Goal: Task Accomplishment & Management: Use online tool/utility

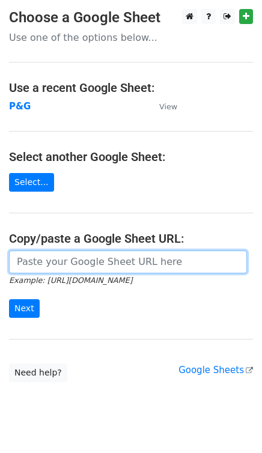
click at [87, 268] on input "url" at bounding box center [128, 262] width 238 height 23
paste input "https://docs.google.com/spreadsheets/d/1iZtkw06808wW04_lHY_O8nw0NCDrt95mc7mhcTL…"
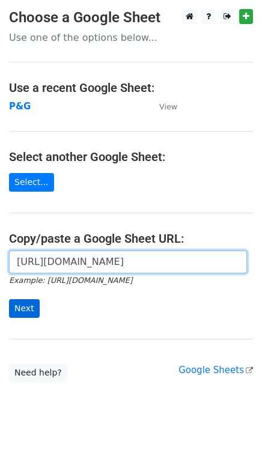
type input "https://docs.google.com/spreadsheets/d/1iZtkw06808wW04_lHY_O8nw0NCDrt95mc7mhcTL…"
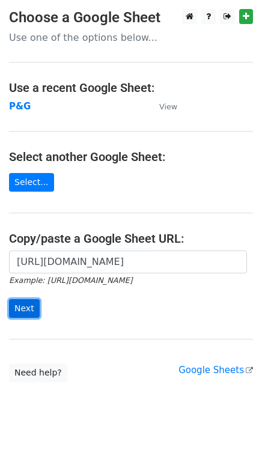
scroll to position [0, 0]
click at [25, 303] on input "Next" at bounding box center [24, 308] width 31 height 19
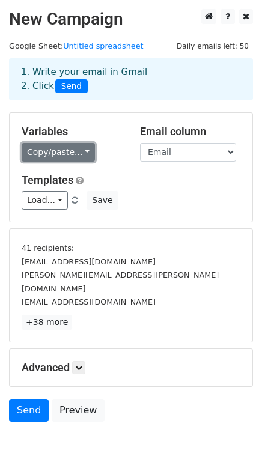
click at [65, 155] on link "Copy/paste..." at bounding box center [58, 152] width 73 height 19
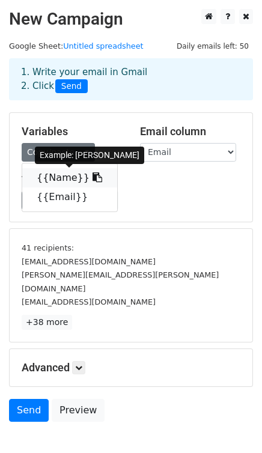
click at [93, 179] on icon at bounding box center [98, 178] width 10 height 10
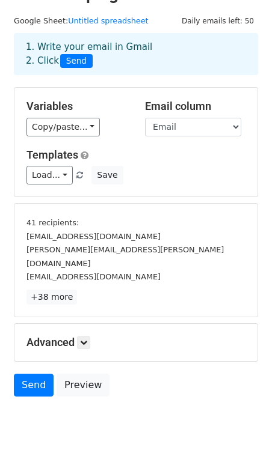
scroll to position [57, 0]
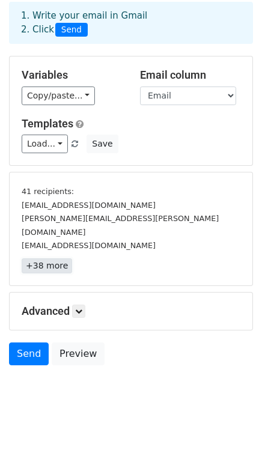
click at [51, 259] on link "+38 more" at bounding box center [47, 266] width 51 height 15
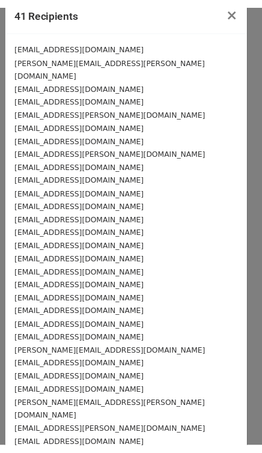
scroll to position [0, 0]
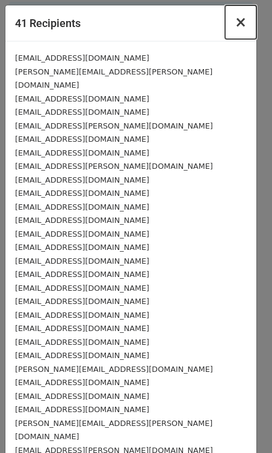
click at [235, 20] on span "×" at bounding box center [241, 22] width 12 height 17
